Goal: Find specific page/section: Find specific page/section

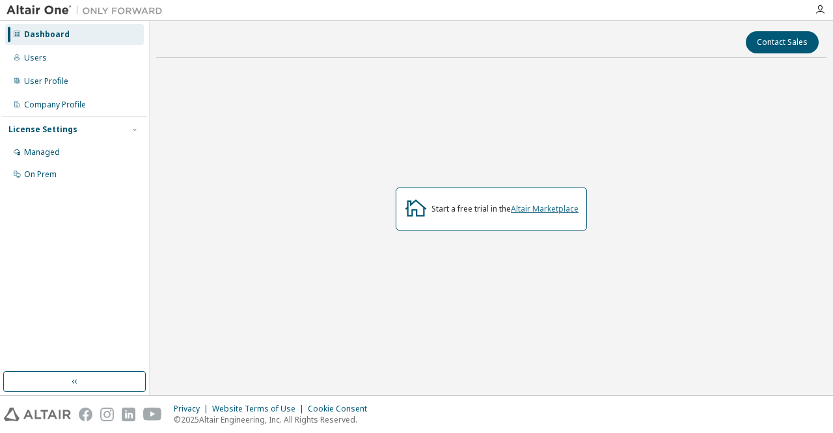
click at [537, 204] on link "Altair Marketplace" at bounding box center [545, 208] width 68 height 11
